Goal: Information Seeking & Learning: Check status

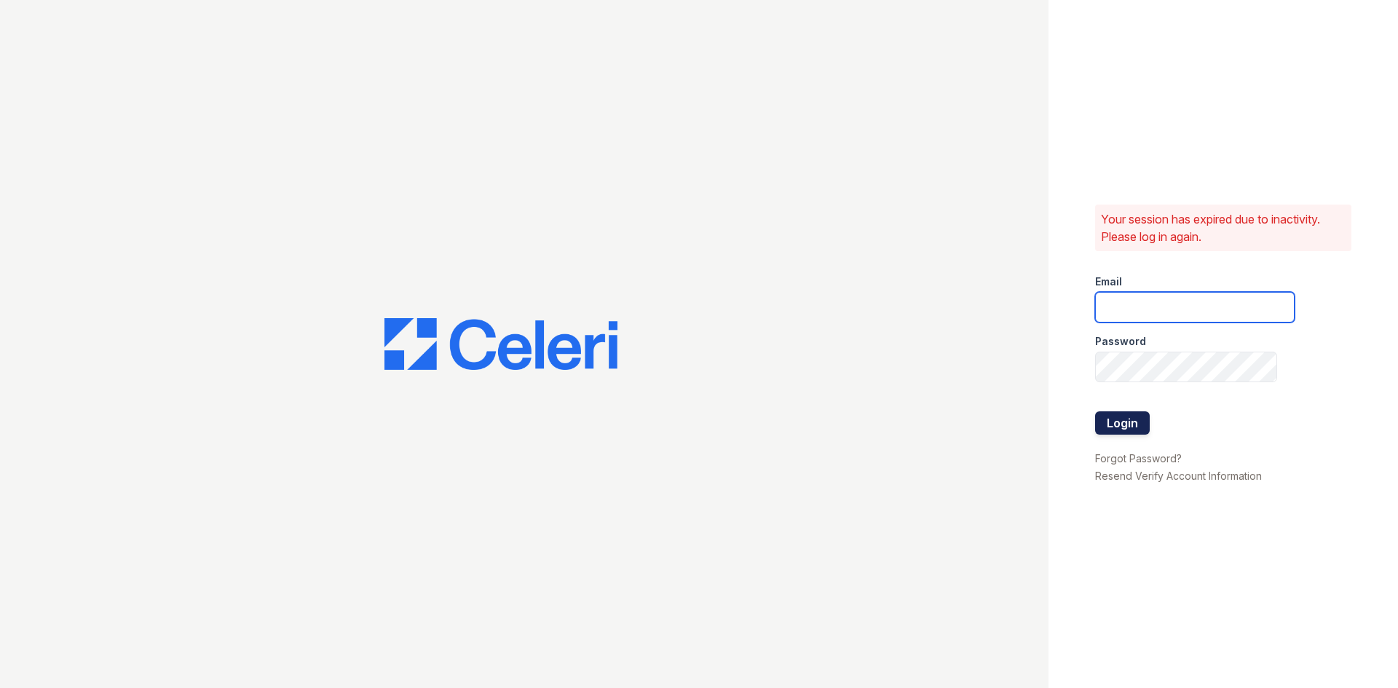
type input "[EMAIL_ADDRESS][DOMAIN_NAME]"
click at [1130, 428] on button "Login" at bounding box center [1122, 422] width 55 height 23
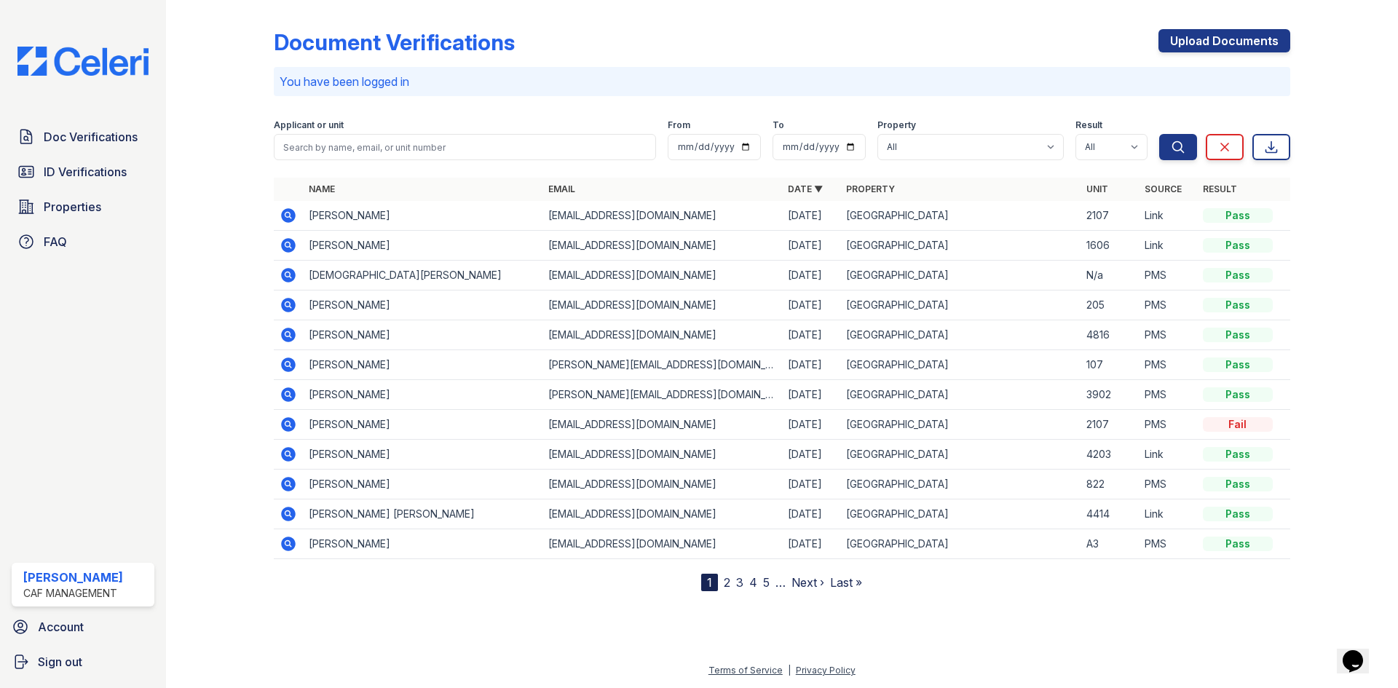
click at [281, 216] on icon at bounding box center [288, 215] width 17 height 17
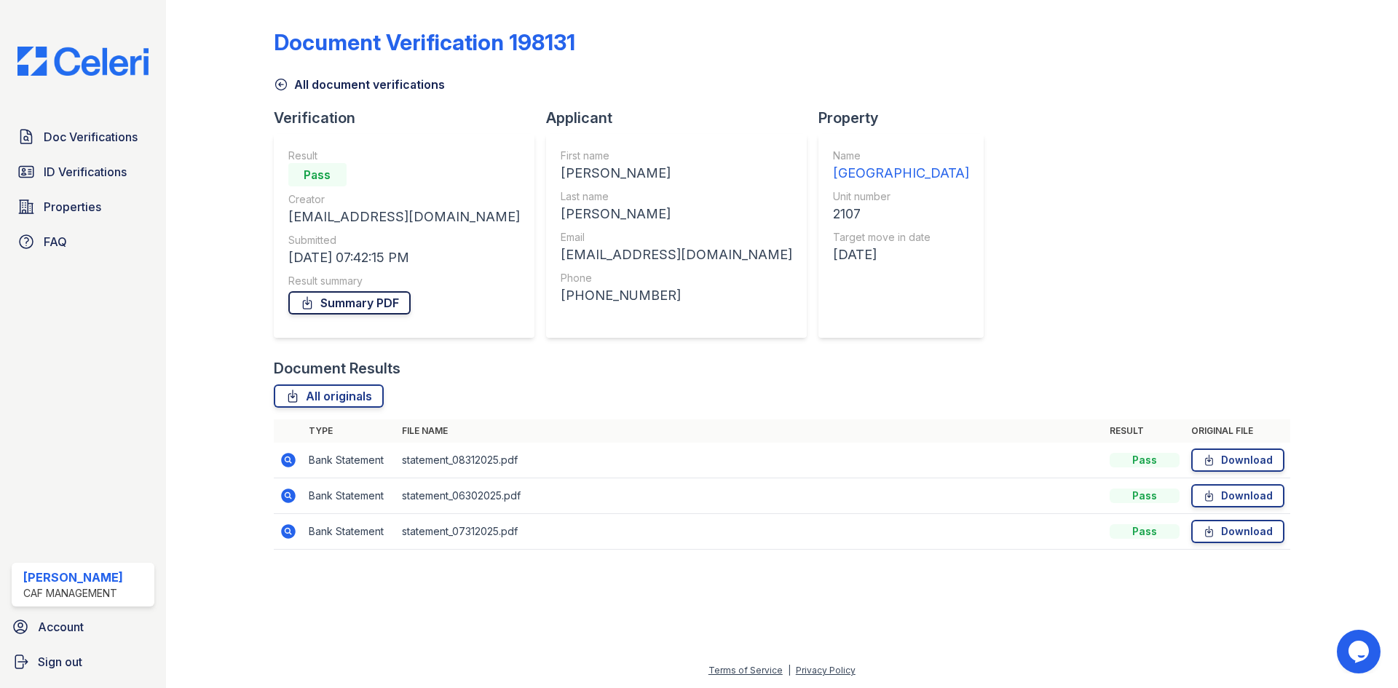
click at [341, 304] on link "Summary PDF" at bounding box center [349, 302] width 122 height 23
click at [127, 166] on span "ID Verifications" at bounding box center [85, 171] width 83 height 17
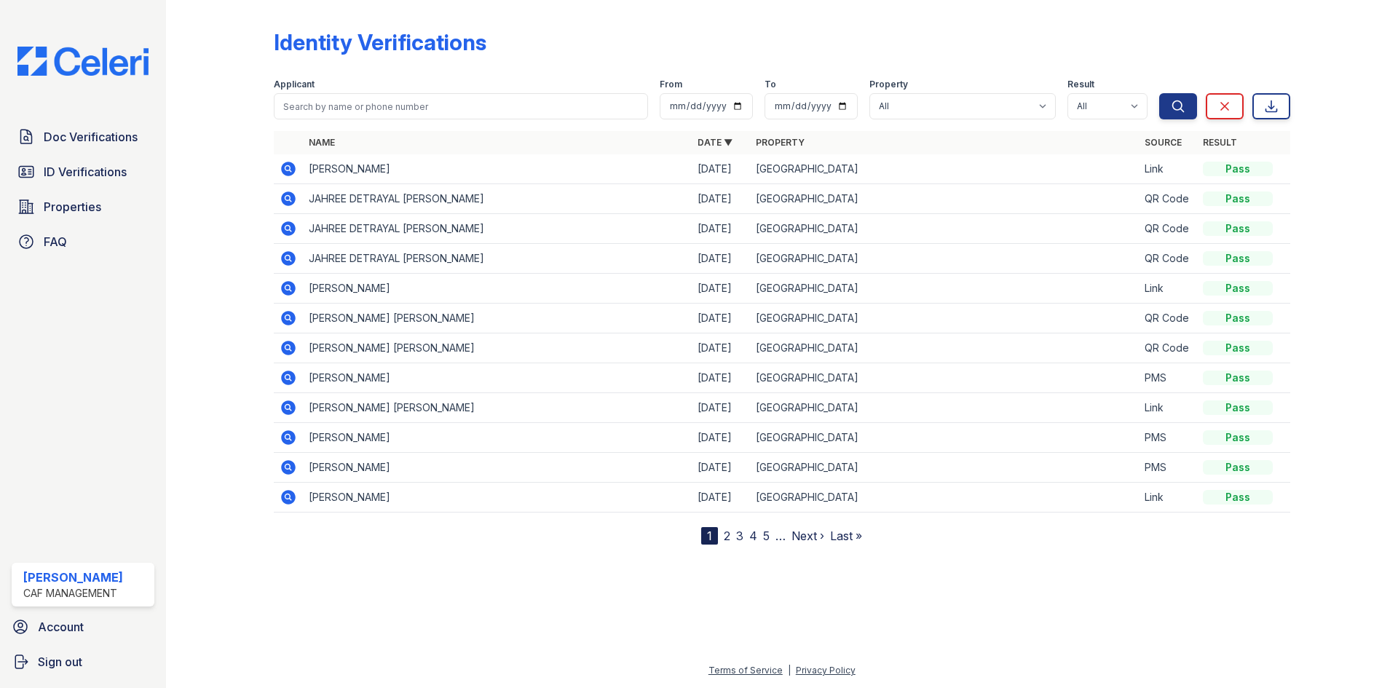
click at [288, 498] on icon at bounding box center [287, 496] width 4 height 4
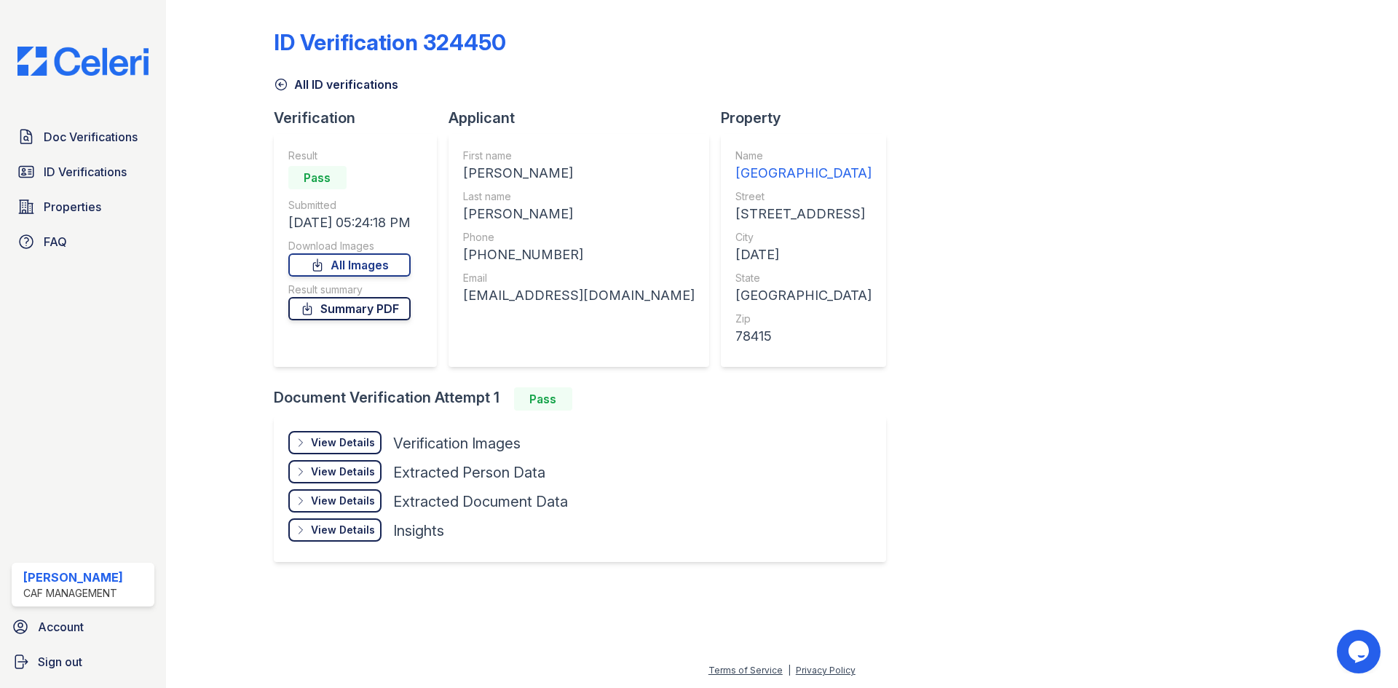
click at [385, 298] on link "Summary PDF" at bounding box center [349, 308] width 122 height 23
click at [87, 174] on span "ID Verifications" at bounding box center [85, 171] width 83 height 17
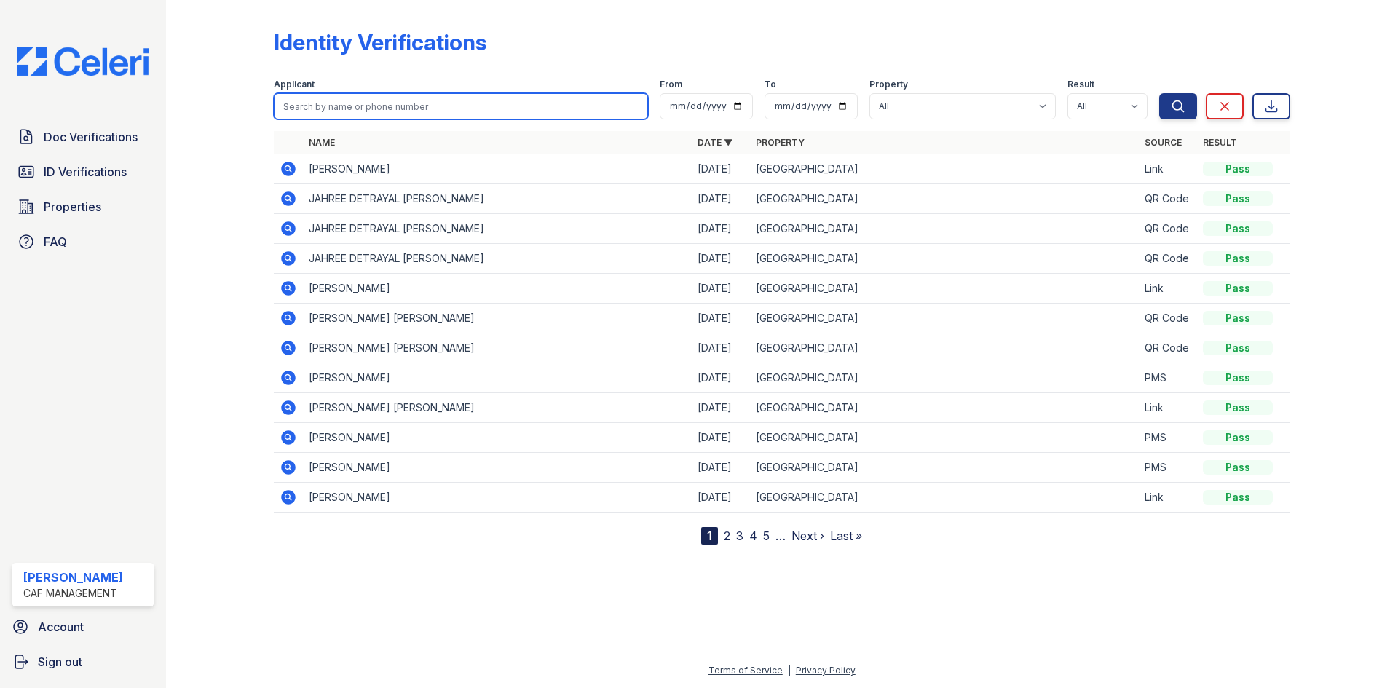
click at [449, 106] on input "search" at bounding box center [461, 106] width 374 height 26
type input "jefferey"
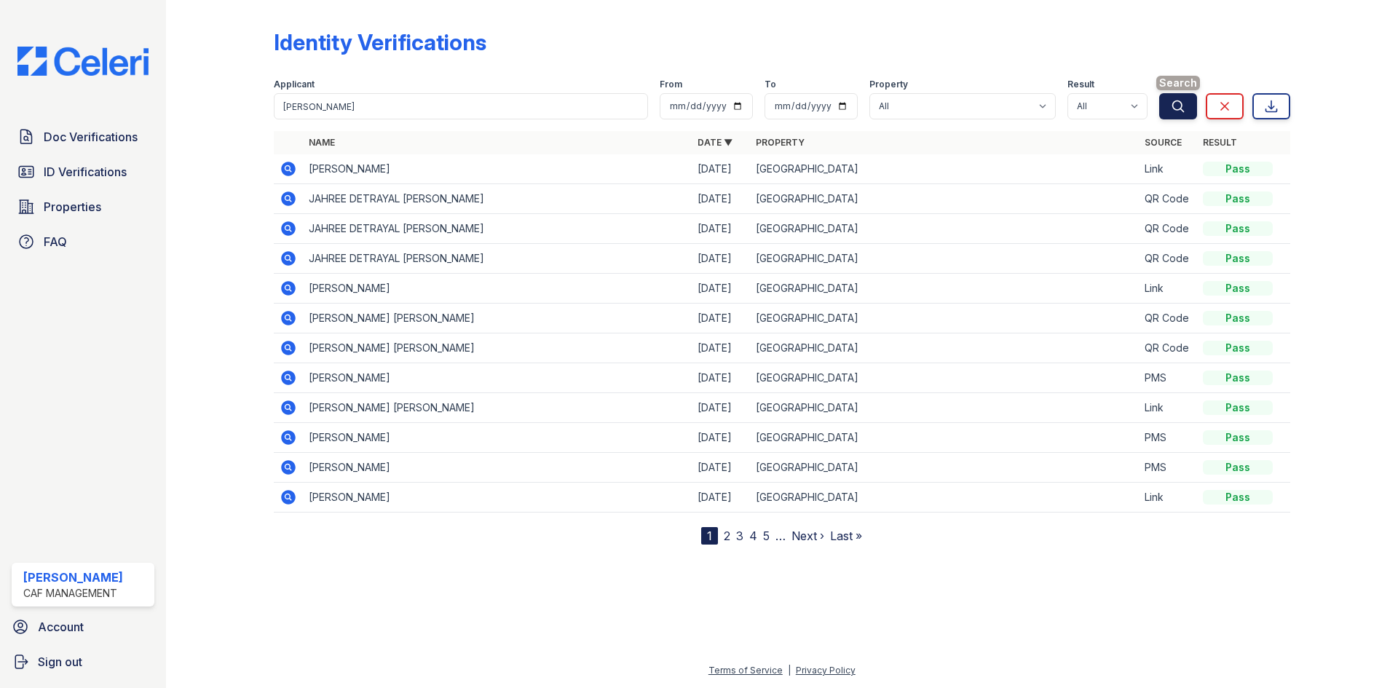
click at [1176, 105] on icon "submit" at bounding box center [1177, 106] width 15 height 15
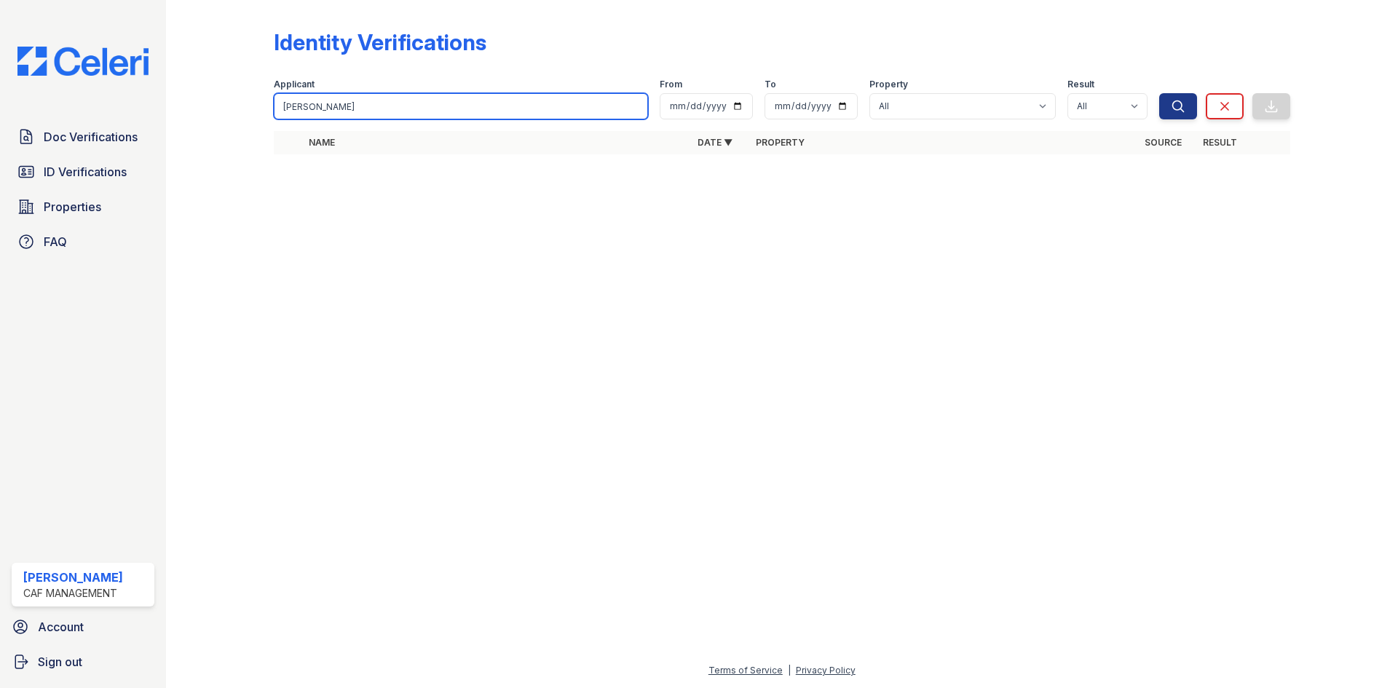
click at [332, 113] on input "jefferey" at bounding box center [461, 106] width 374 height 26
type input "j"
click at [428, 113] on input "search" at bounding box center [461, 106] width 374 height 26
type input "jeffery"
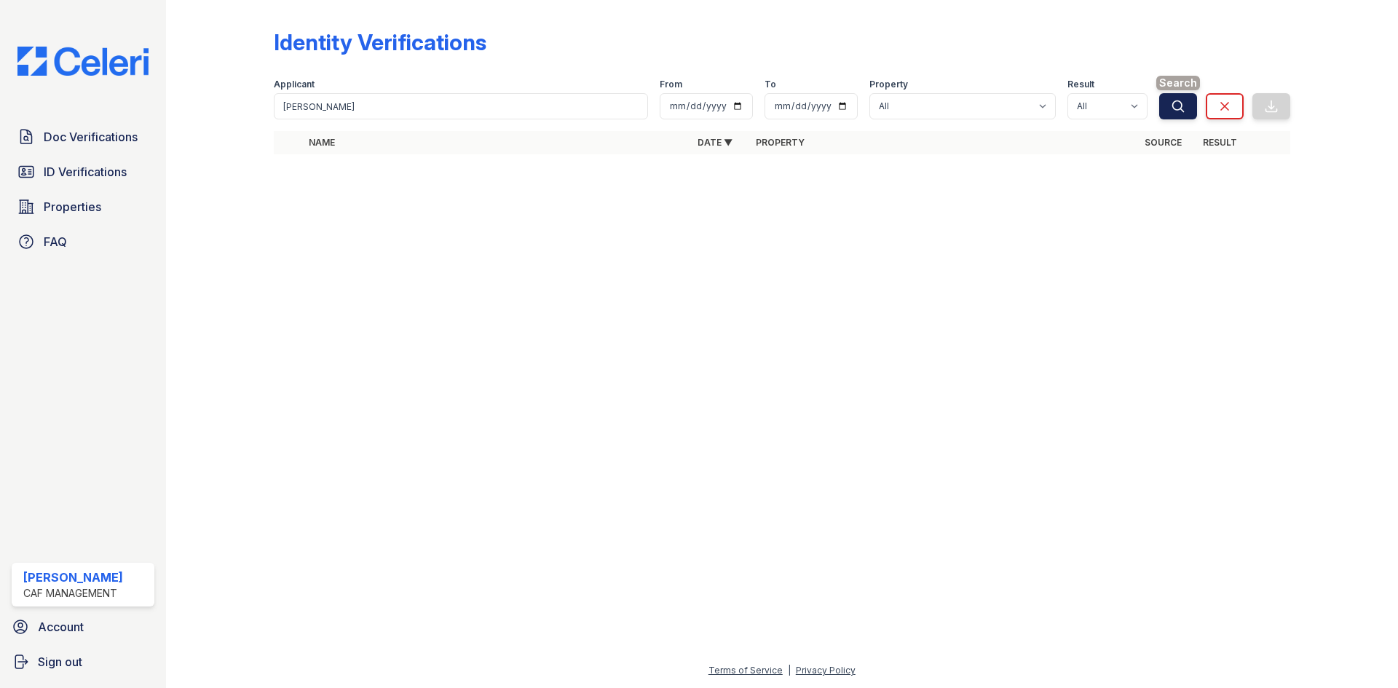
click at [1177, 103] on icon "submit" at bounding box center [1177, 106] width 15 height 15
click at [282, 170] on icon at bounding box center [288, 169] width 15 height 15
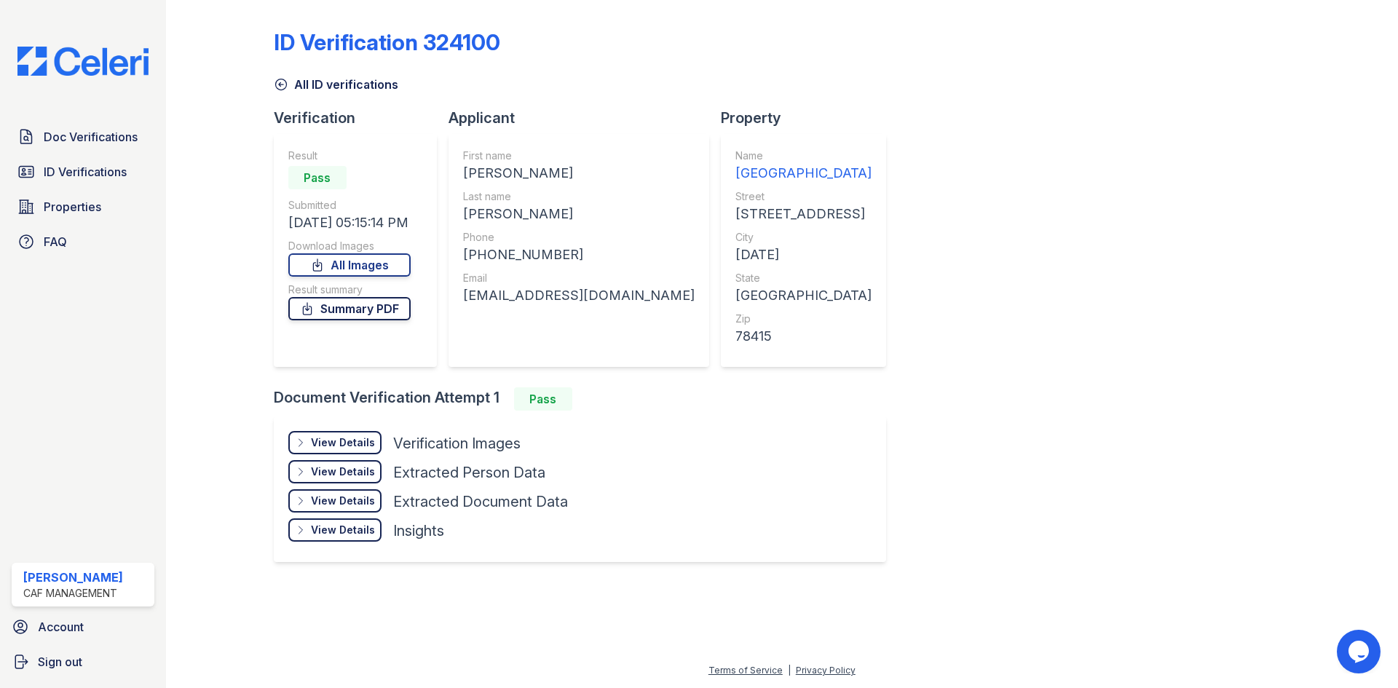
click at [359, 309] on link "Summary PDF" at bounding box center [349, 308] width 122 height 23
click at [1174, 23] on div "ID Verification 324100 All ID verifications Verification Result Pass Submitted …" at bounding box center [782, 294] width 1016 height 577
click at [348, 304] on link "Summary PDF" at bounding box center [349, 308] width 122 height 23
click at [99, 127] on link "Doc Verifications" at bounding box center [83, 136] width 143 height 29
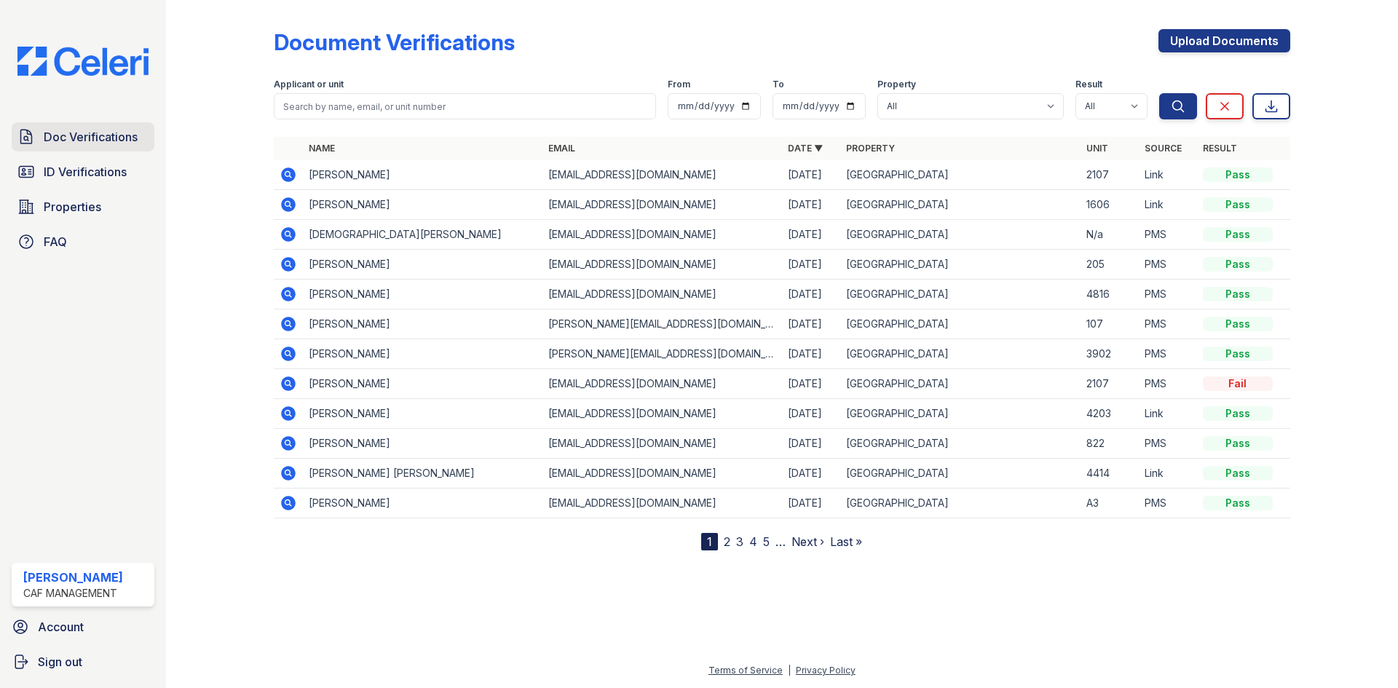
click at [118, 138] on span "Doc Verifications" at bounding box center [91, 136] width 94 height 17
click at [116, 138] on span "Doc Verifications" at bounding box center [91, 136] width 94 height 17
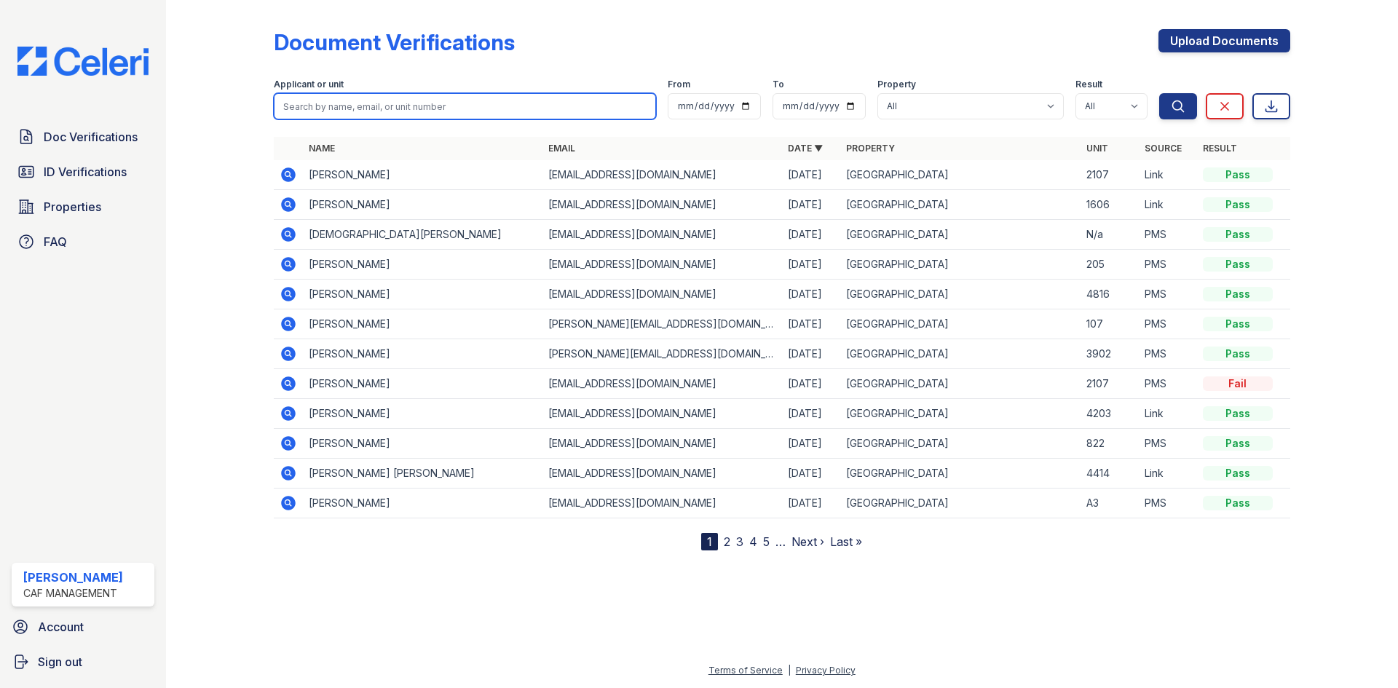
click at [332, 107] on input "search" at bounding box center [465, 106] width 382 height 26
type input "jac"
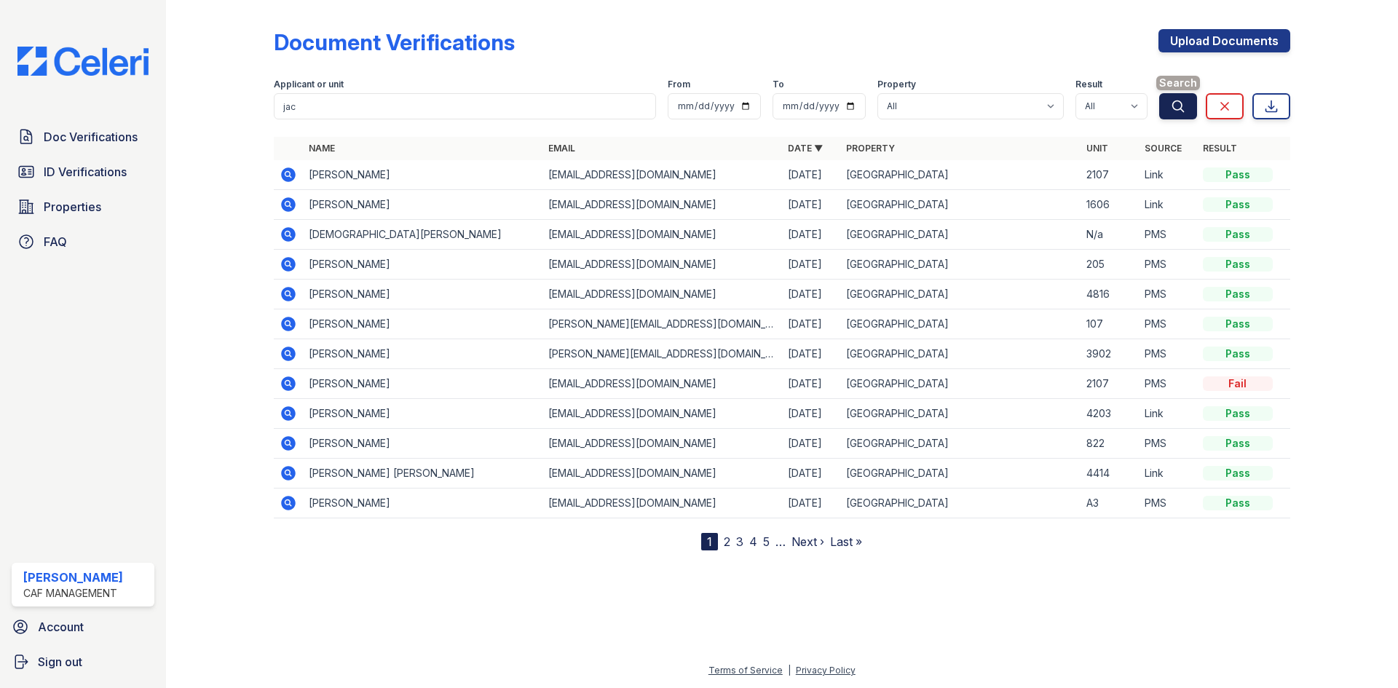
click at [1179, 110] on icon "submit" at bounding box center [1177, 106] width 15 height 15
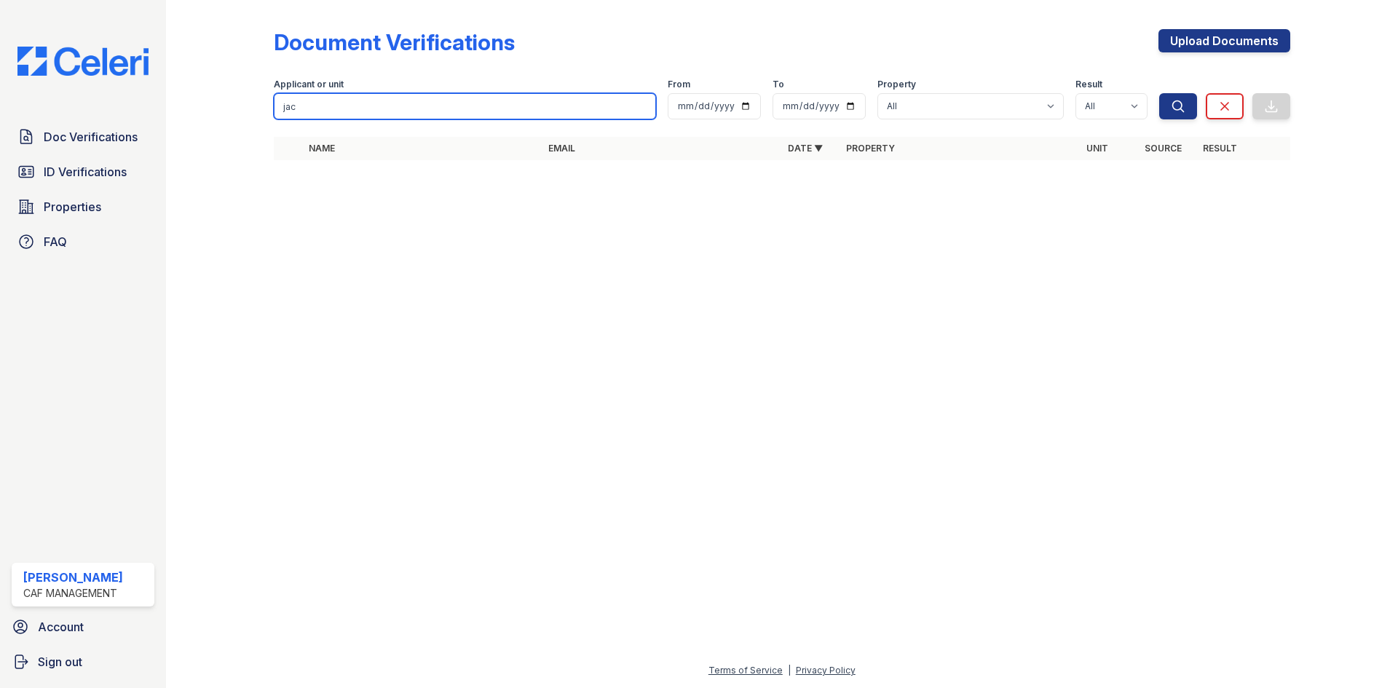
click at [382, 106] on input "jac" at bounding box center [465, 106] width 382 height 26
type input "j"
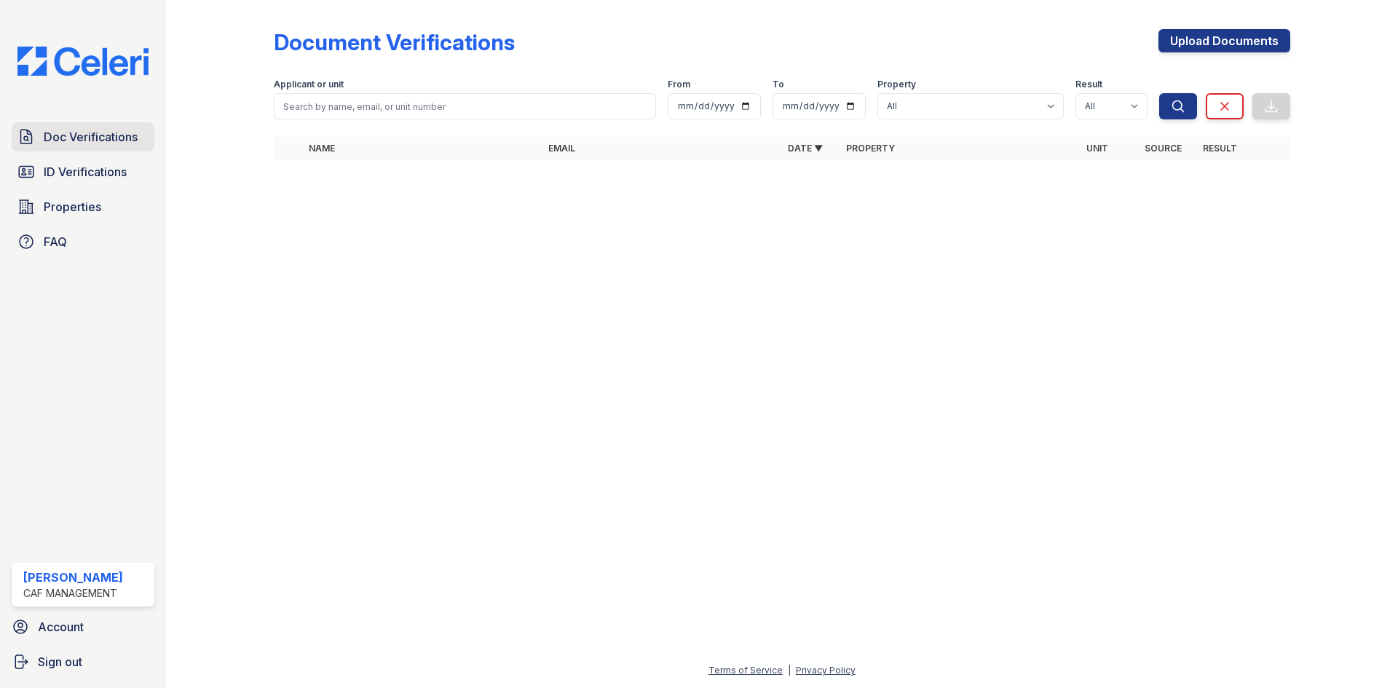
click at [128, 148] on link "Doc Verifications" at bounding box center [83, 136] width 143 height 29
